Goal: Information Seeking & Learning: Learn about a topic

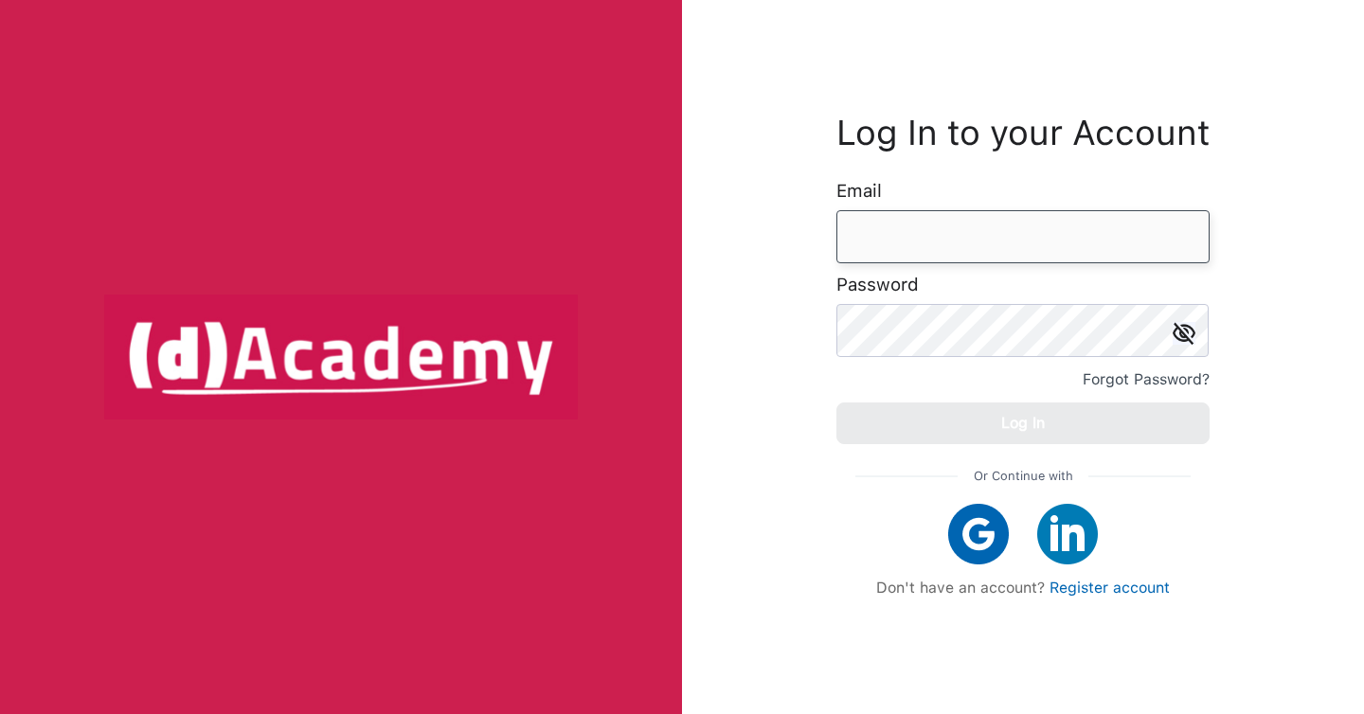
click at [939, 247] on input "email" at bounding box center [1023, 236] width 373 height 53
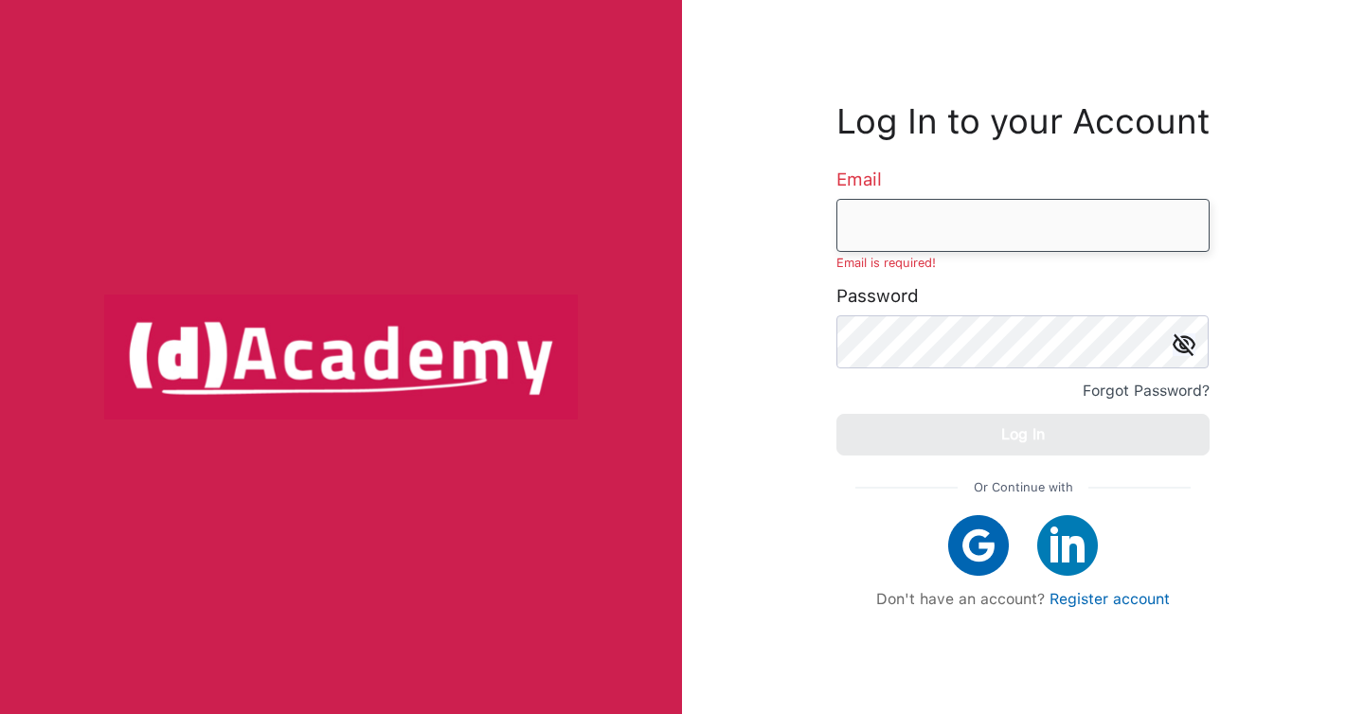
type input "**********"
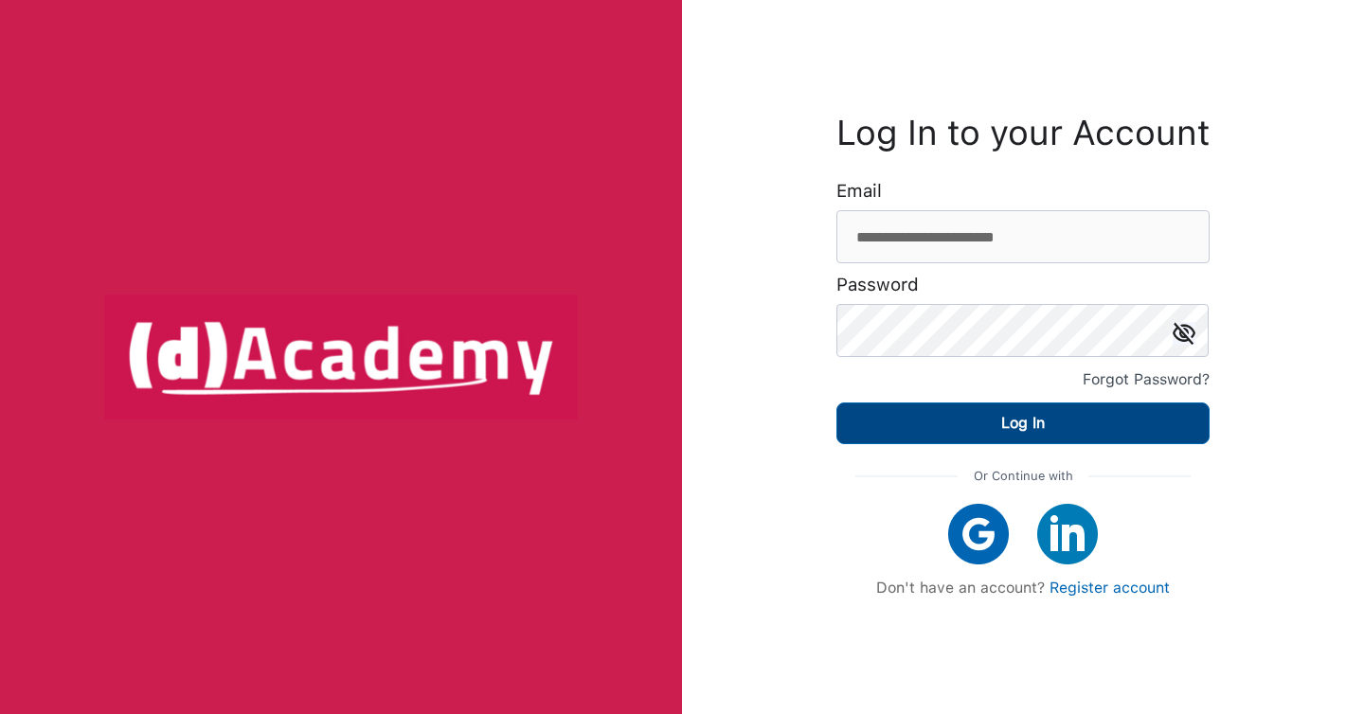
click at [974, 440] on button "Log In" at bounding box center [1023, 424] width 373 height 42
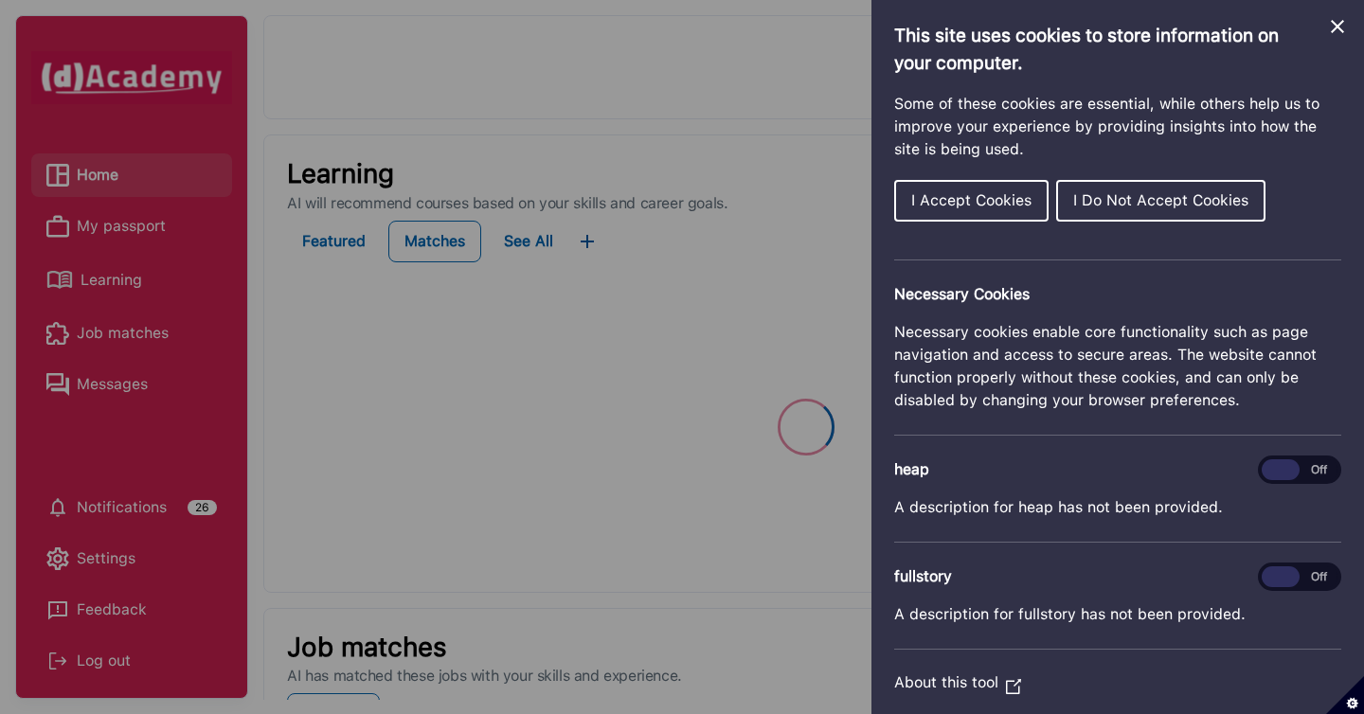
click at [989, 201] on span "I Accept Cookies" at bounding box center [971, 200] width 120 height 18
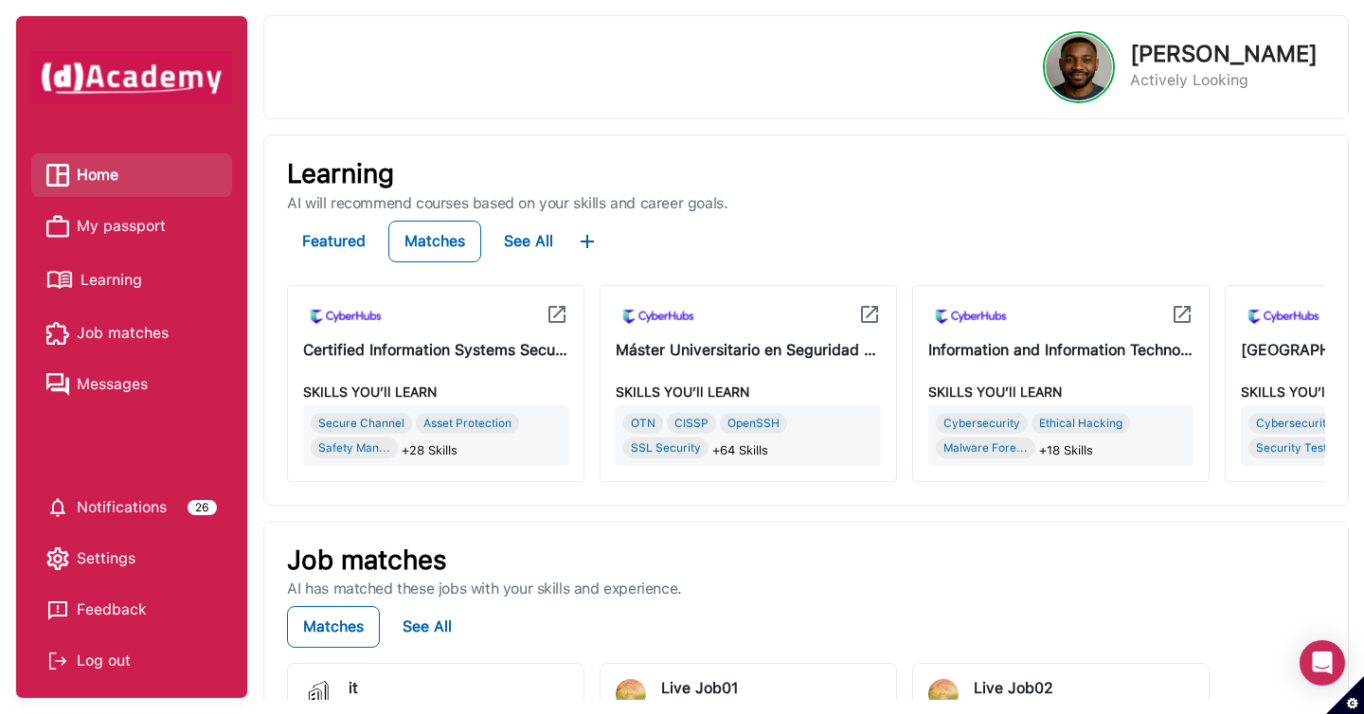
click at [109, 279] on span "Learning" at bounding box center [112, 280] width 62 height 28
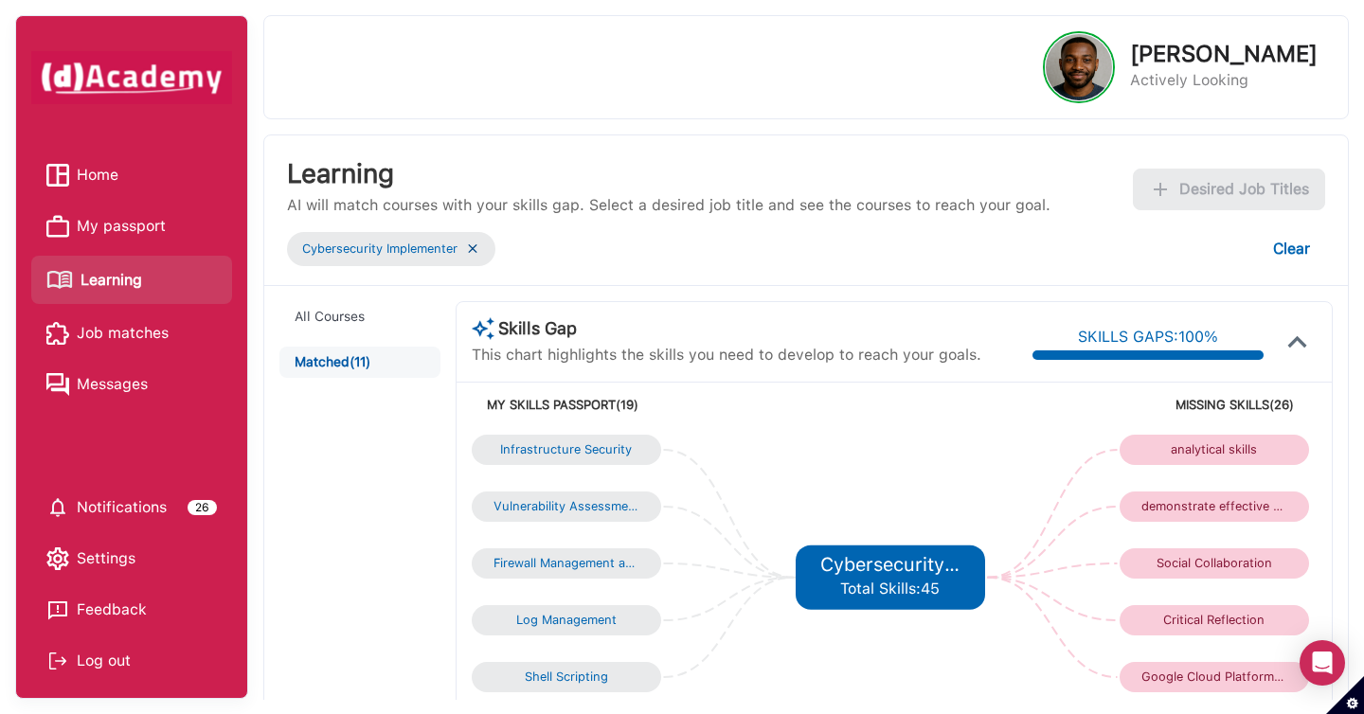
scroll to position [1069, 0]
